Goal: Find specific page/section: Find specific page/section

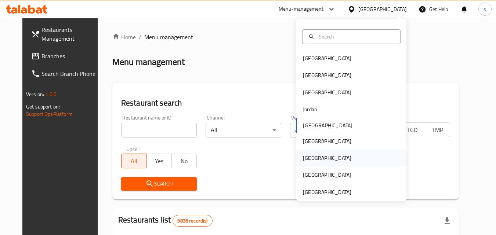
click at [319, 163] on div "[GEOGRAPHIC_DATA]" at bounding box center [351, 158] width 110 height 17
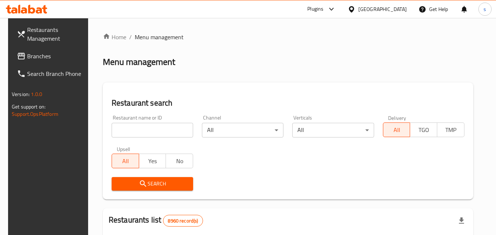
drag, startPoint x: 35, startPoint y: 54, endPoint x: 7, endPoint y: 47, distance: 29.5
click at [35, 54] on span "Branches" at bounding box center [56, 56] width 58 height 9
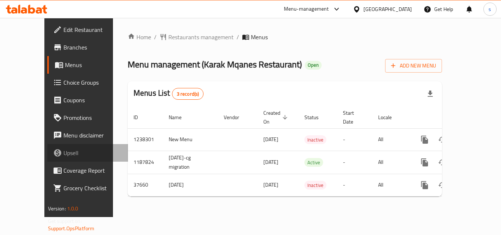
click at [47, 159] on link "Upsell" at bounding box center [87, 153] width 81 height 18
click at [168, 33] on span "Restaurants management" at bounding box center [200, 37] width 65 height 9
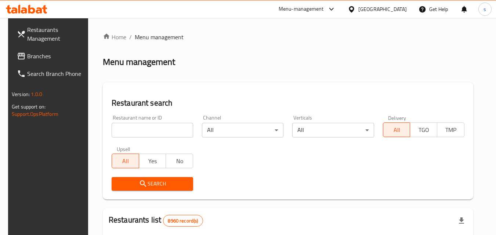
click at [131, 134] on input "search" at bounding box center [152, 130] width 81 height 15
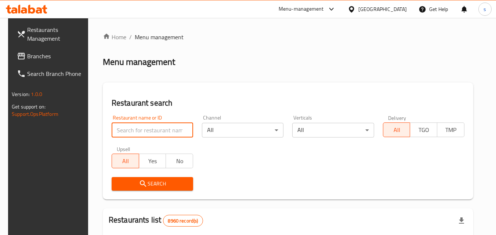
paste input "4416"
type input "4416"
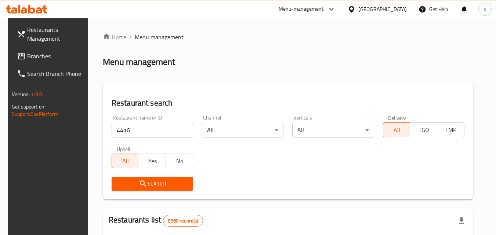
click at [129, 174] on div "Search" at bounding box center [152, 184] width 90 height 22
click at [127, 187] on span "Search" at bounding box center [152, 184] width 70 height 9
click at [127, 187] on div at bounding box center [248, 117] width 496 height 235
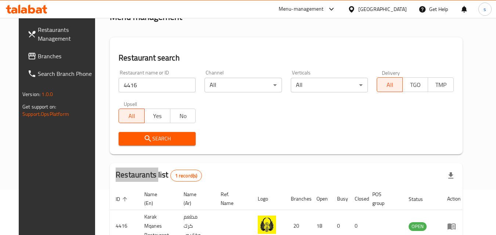
scroll to position [86, 0]
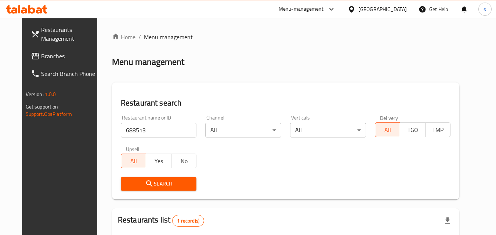
scroll to position [92, 0]
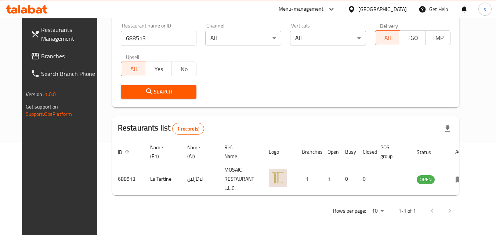
click at [41, 61] on span "Branches" at bounding box center [70, 56] width 58 height 9
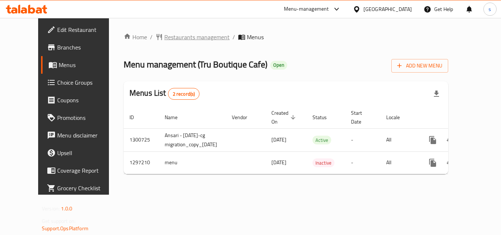
click at [174, 33] on span "Restaurants management" at bounding box center [196, 37] width 65 height 9
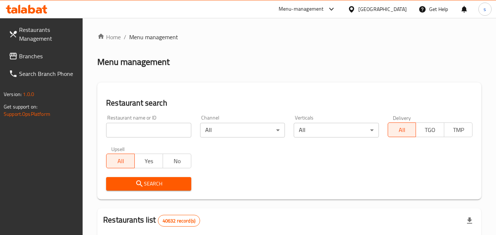
click at [127, 126] on input "search" at bounding box center [148, 130] width 85 height 15
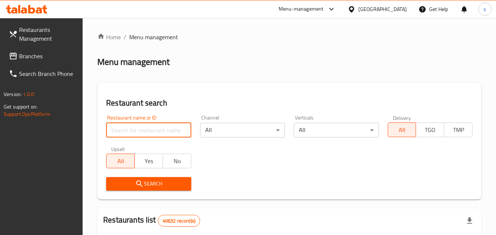
paste input "700416"
type input "700416"
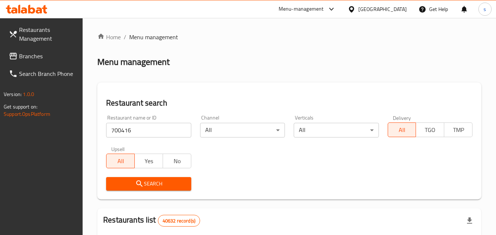
click at [137, 184] on icon "submit" at bounding box center [139, 184] width 9 height 9
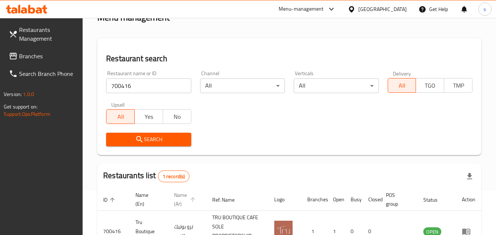
scroll to position [101, 0]
